Goal: Information Seeking & Learning: Learn about a topic

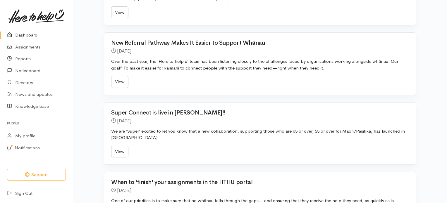
scroll to position [205, 0]
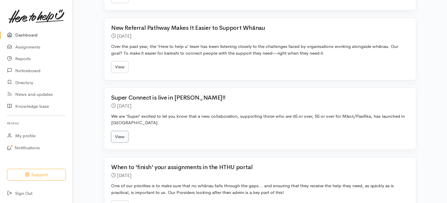
click at [117, 136] on link "View" at bounding box center [119, 137] width 17 height 12
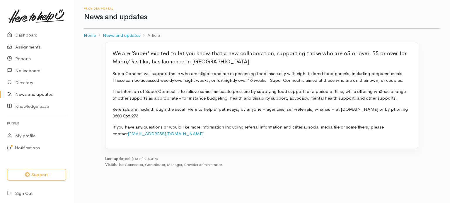
click at [112, 52] on div "We are ‘Super’ excited to let you know that a new collaboration, supporting tho…" at bounding box center [261, 95] width 312 height 107
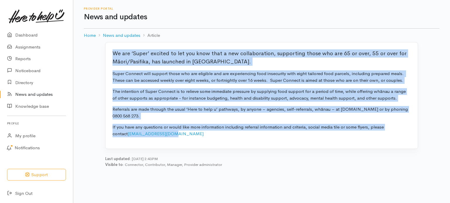
drag, startPoint x: 113, startPoint y: 54, endPoint x: 172, endPoint y: 133, distance: 98.3
click at [172, 133] on div "We are ‘Super’ excited to let you know that a new collaboration, supporting tho…" at bounding box center [261, 95] width 312 height 107
copy div "Lo ips ‘Dolor’ sitamet co adi eli sedd eius t inc utlaboreetdol, magnaaliqu eni…"
